Goal: Task Accomplishment & Management: Manage account settings

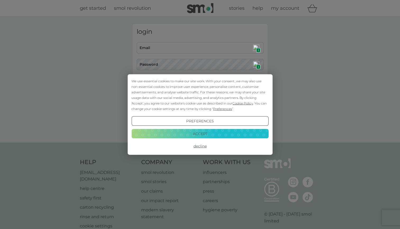
type input "[EMAIL_ADDRESS][DOMAIN_NAME]"
click at [198, 149] on button "Decline" at bounding box center [199, 147] width 137 height 10
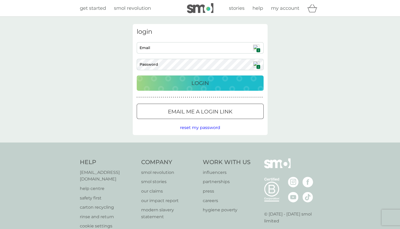
type input "[EMAIL_ADDRESS][DOMAIN_NAME]"
click at [196, 84] on p "Login" at bounding box center [199, 83] width 17 height 8
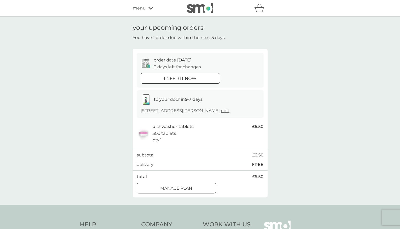
click at [177, 189] on div at bounding box center [176, 188] width 1 height 1
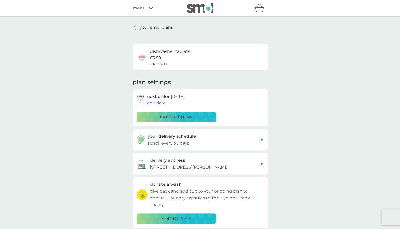
click at [155, 104] on span "edit date" at bounding box center [156, 103] width 19 height 5
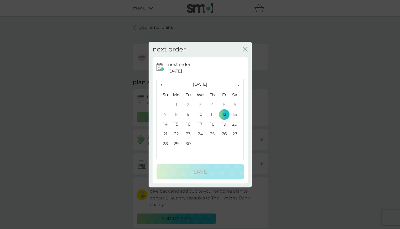
click at [188, 145] on td "30" at bounding box center [188, 144] width 12 height 10
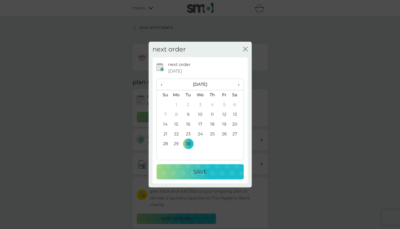
click at [199, 172] on p "Save" at bounding box center [200, 172] width 14 height 8
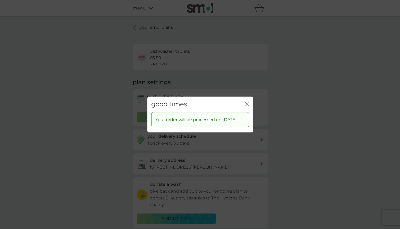
click at [246, 102] on icon "close" at bounding box center [246, 104] width 5 height 5
